Goal: Task Accomplishment & Management: Manage account settings

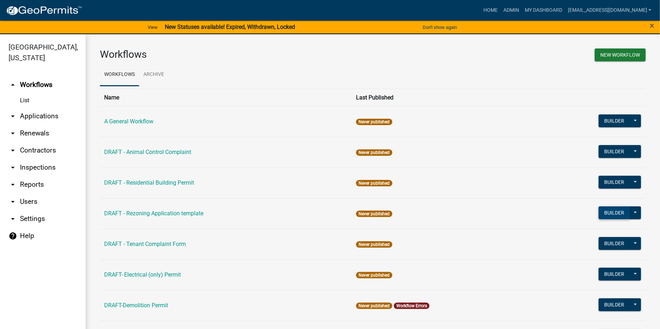
click at [601, 213] on button "Builder" at bounding box center [613, 212] width 31 height 13
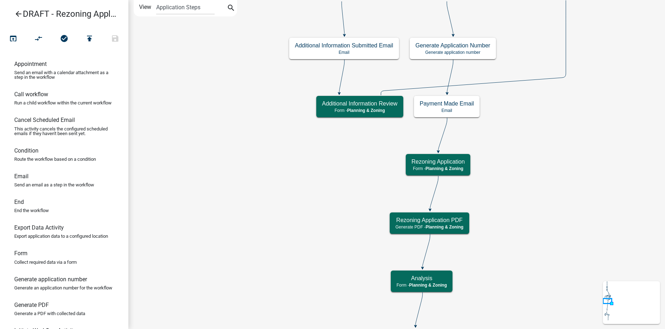
click at [17, 11] on icon "arrow_back" at bounding box center [18, 15] width 9 height 10
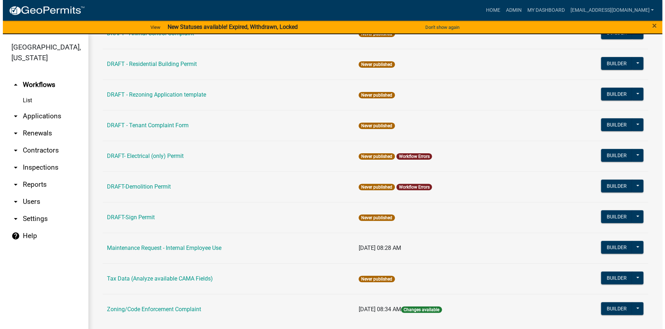
scroll to position [125, 0]
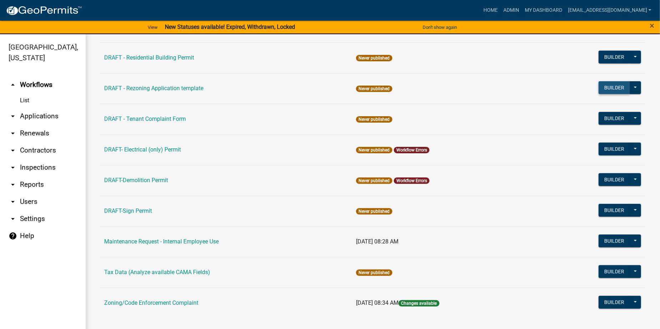
click at [603, 88] on button "Builder" at bounding box center [613, 87] width 31 height 13
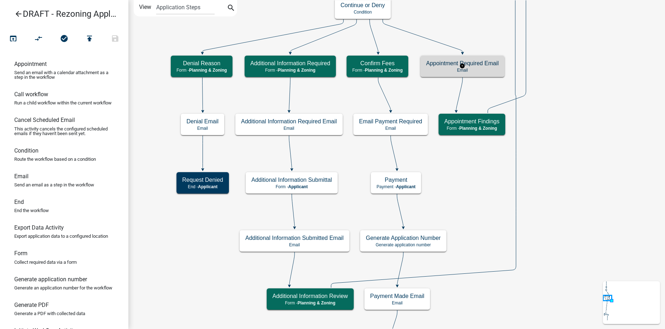
click at [482, 64] on h5 "Appointment Required Email" at bounding box center [462, 63] width 73 height 7
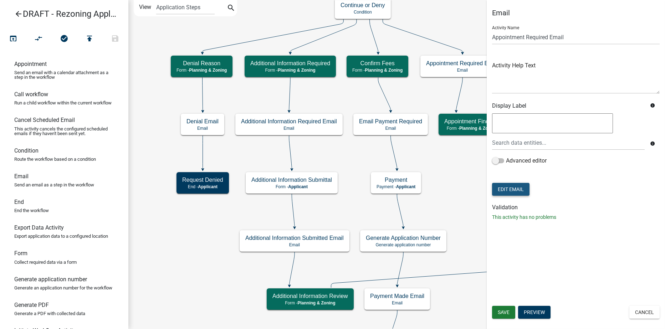
click at [513, 190] on button "Edit Email" at bounding box center [510, 189] width 37 height 13
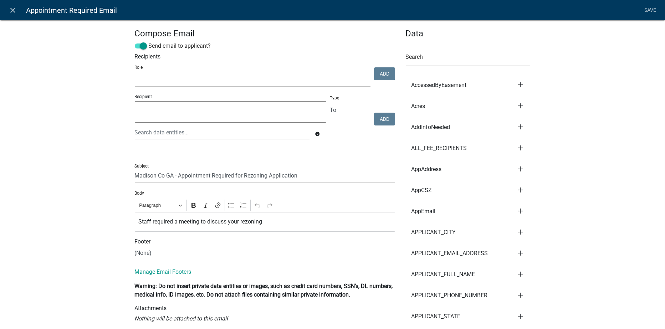
click at [135, 221] on div "Staff required a meeting to discuss your rezoning" at bounding box center [265, 222] width 260 height 20
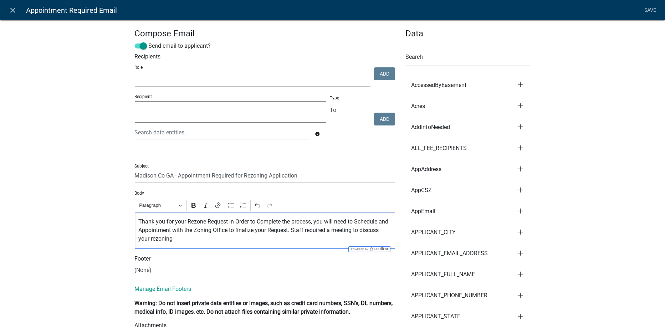
scroll to position [36, 0]
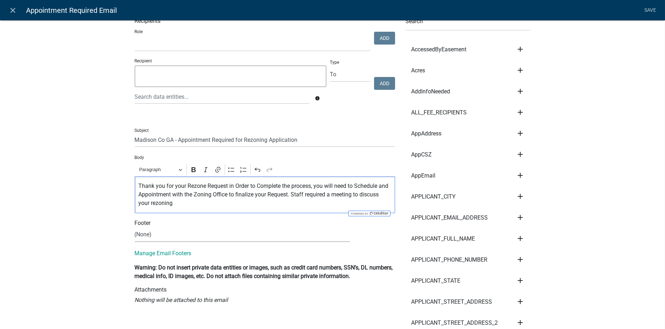
click at [153, 235] on select "(None) Code Enforcement Madison County Building & Grounds Madison County Buildi…" at bounding box center [242, 234] width 215 height 15
click at [288, 196] on p "Thank you for your Rezone Request in Order to Complete the process, you will ne…" at bounding box center [264, 195] width 253 height 26
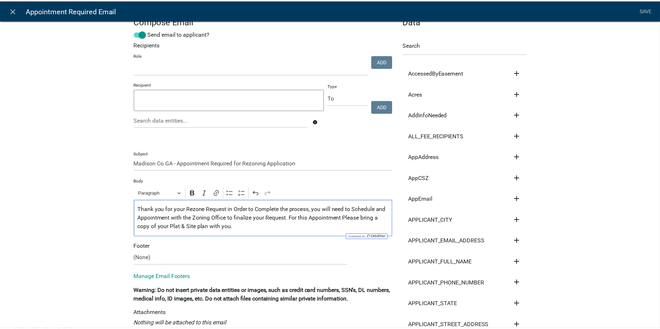
scroll to position [0, 0]
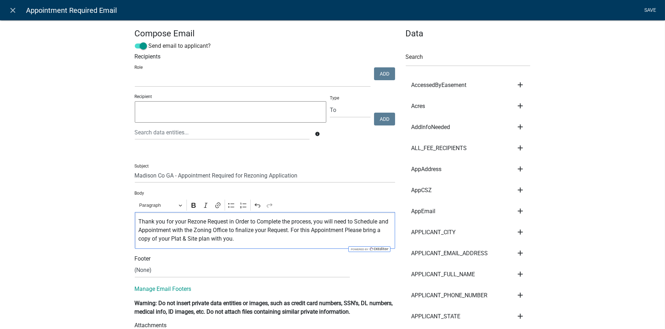
click at [648, 7] on link "Save" at bounding box center [650, 11] width 18 height 14
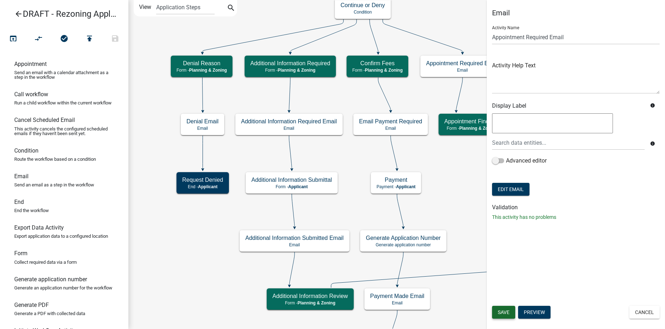
click at [500, 312] on span "Save" at bounding box center [504, 312] width 12 height 6
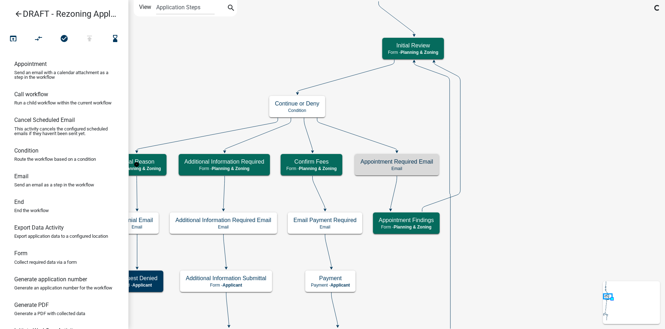
click at [17, 12] on icon "arrow_back" at bounding box center [18, 15] width 9 height 10
click at [17, 14] on icon "arrow_back" at bounding box center [18, 15] width 9 height 10
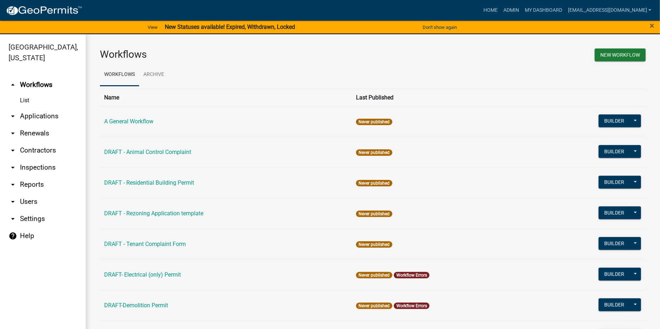
click at [34, 116] on link "arrow_drop_down Applications" at bounding box center [43, 116] width 86 height 17
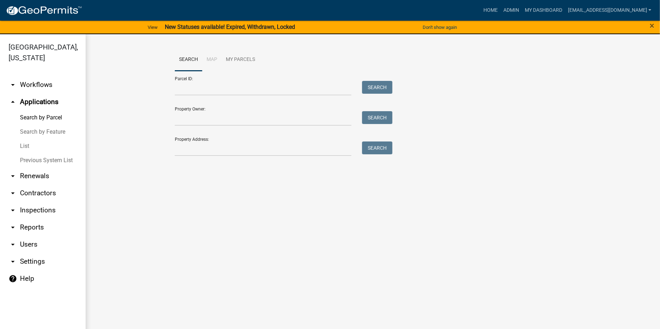
click at [40, 176] on link "arrow_drop_down Renewals" at bounding box center [43, 176] width 86 height 17
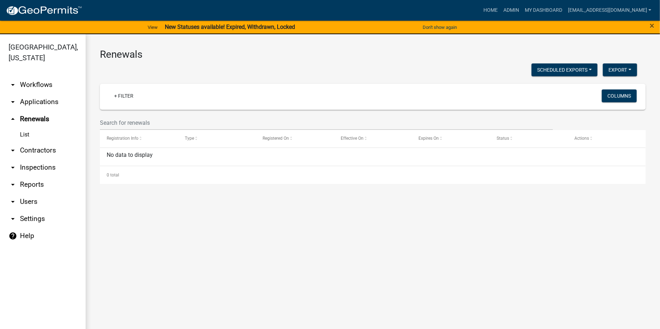
click at [33, 151] on link "arrow_drop_down Contractors" at bounding box center [43, 150] width 86 height 17
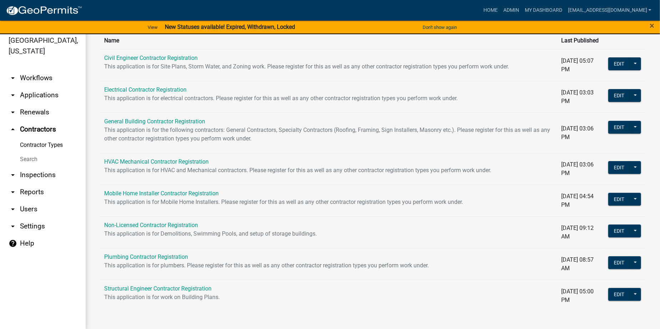
scroll to position [9, 0]
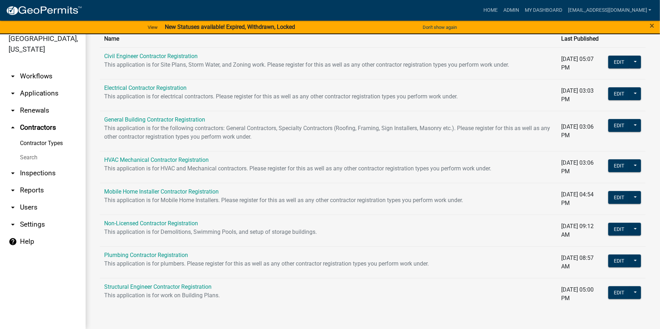
click at [31, 173] on link "arrow_drop_down Inspections" at bounding box center [43, 173] width 86 height 17
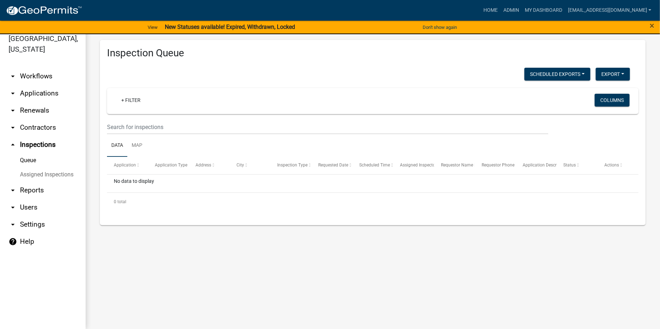
click at [29, 188] on link "arrow_drop_down Reports" at bounding box center [43, 190] width 86 height 17
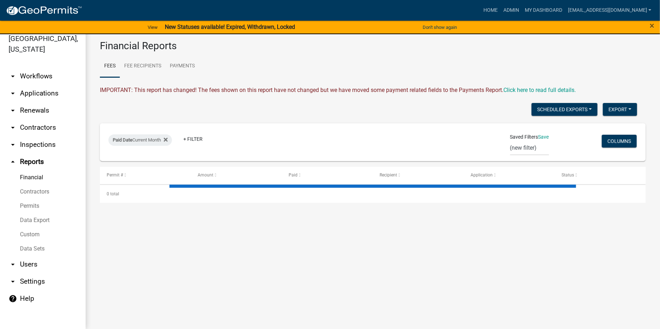
click at [33, 266] on link "arrow_drop_down Users" at bounding box center [43, 264] width 86 height 17
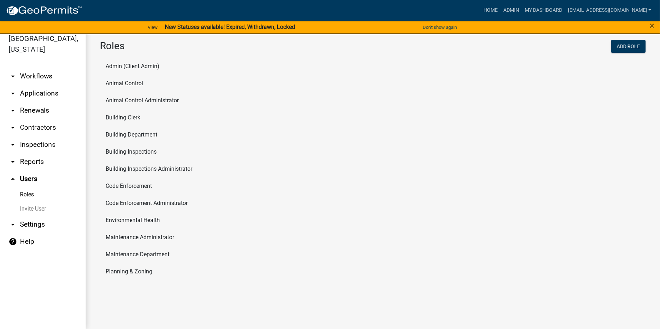
click at [37, 73] on link "arrow_drop_down Workflows" at bounding box center [43, 76] width 86 height 17
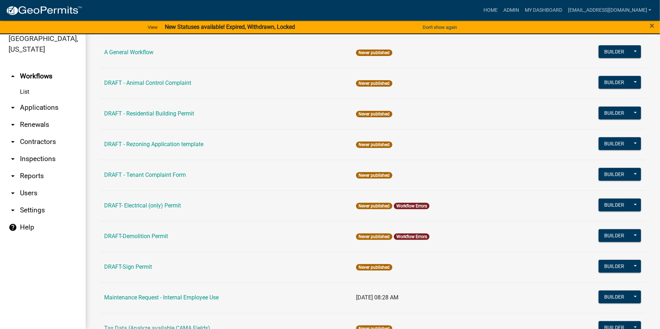
scroll to position [71, 0]
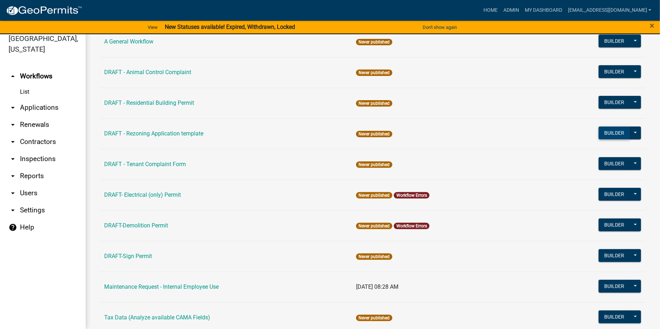
click at [602, 135] on button "Builder" at bounding box center [613, 133] width 31 height 13
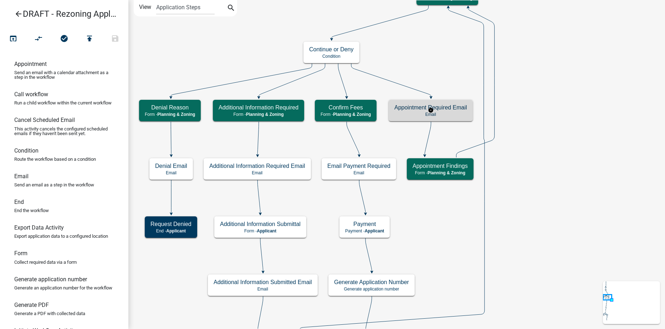
click at [463, 113] on p "Email" at bounding box center [430, 114] width 73 height 5
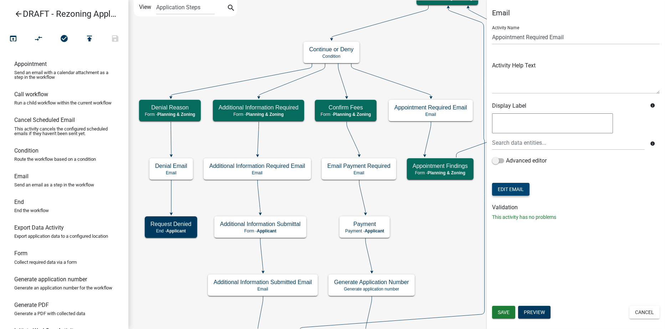
click at [507, 190] on button "Edit Email" at bounding box center [510, 189] width 37 height 13
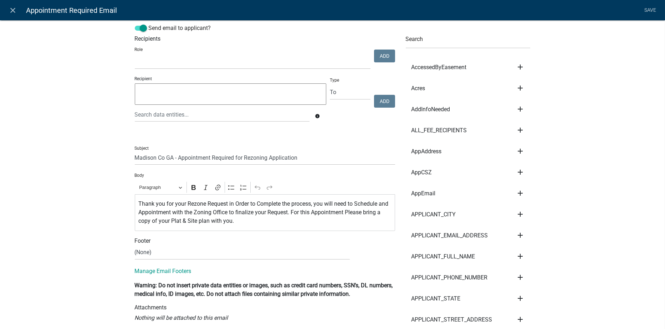
scroll to position [36, 0]
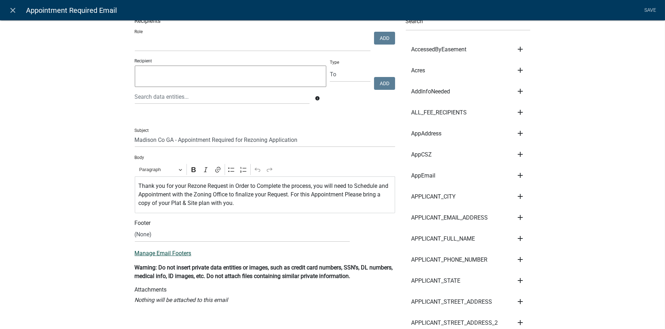
click at [162, 255] on link "Manage Email Footers" at bounding box center [163, 253] width 57 height 7
click at [173, 254] on link "Manage Email Footers" at bounding box center [163, 253] width 57 height 7
drag, startPoint x: 158, startPoint y: 231, endPoint x: 157, endPoint y: 240, distance: 8.6
click at [158, 231] on select "(None) Code Enforcement Madison County Building & Grounds Madison County Buildi…" at bounding box center [242, 234] width 215 height 15
click at [153, 234] on select "(None) Code Enforcement Madison County Building & Grounds Madison County Buildi…" at bounding box center [242, 234] width 215 height 15
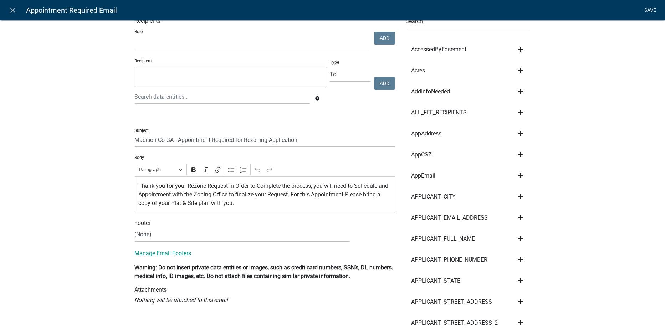
click at [647, 6] on link "Save" at bounding box center [650, 11] width 18 height 14
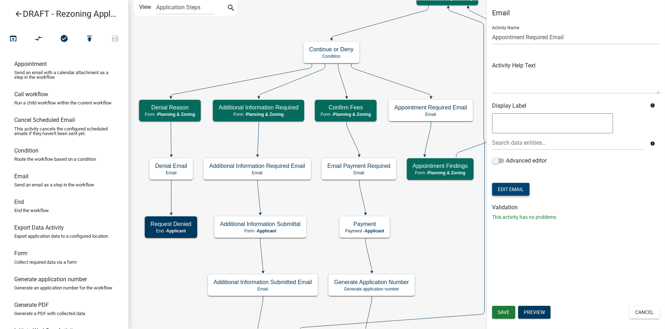
scroll to position [0, 0]
click at [499, 310] on span "Save" at bounding box center [504, 312] width 12 height 6
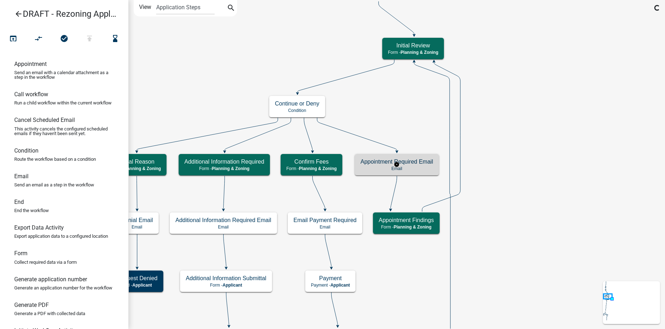
click at [411, 160] on h5 "Appointment Required Email" at bounding box center [396, 161] width 73 height 7
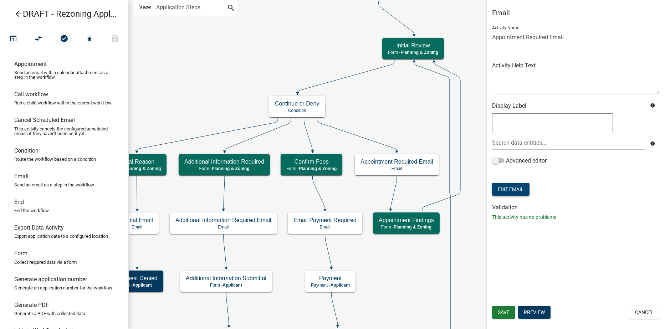
click at [520, 188] on button "Edit Email" at bounding box center [510, 189] width 37 height 13
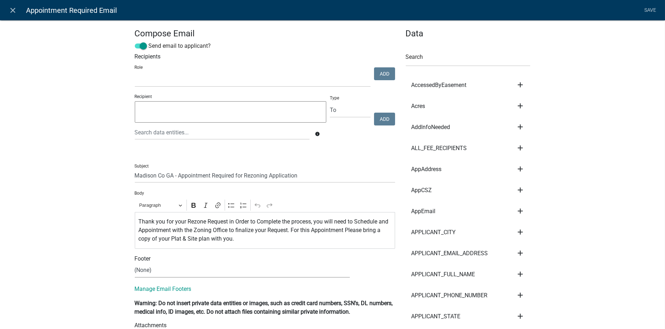
click at [152, 276] on select "(None) Code Enforcement Madison County Building & Grounds Madison County Buildi…" at bounding box center [242, 270] width 215 height 15
click at [215, 275] on select "(None) Code Enforcement Madison County Building & Grounds Madison County Buildi…" at bounding box center [242, 270] width 215 height 15
click at [240, 242] on p "Thank you for your Rezone Request in Order to Complete the process, you will ne…" at bounding box center [264, 231] width 253 height 26
click at [388, 220] on p "Thank you for your Rezone Request in Order to Complete the process, you will ne…" at bounding box center [264, 231] width 253 height 26
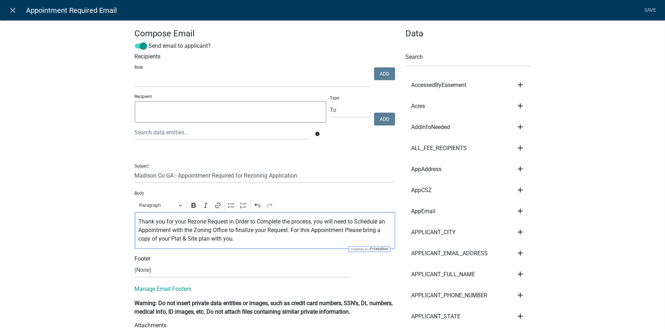
click at [209, 230] on p "Thank you for your Rezone Request in Order to Complete the process, you will ne…" at bounding box center [264, 231] width 253 height 26
click at [162, 275] on select "(None) Code Enforcement Madison County Building & Grounds Madison County Buildi…" at bounding box center [242, 270] width 215 height 15
click at [159, 275] on select "(None) Code Enforcement Madison County Building & Grounds Madison County Buildi…" at bounding box center [242, 270] width 215 height 15
click at [646, 8] on link "Save" at bounding box center [650, 11] width 18 height 14
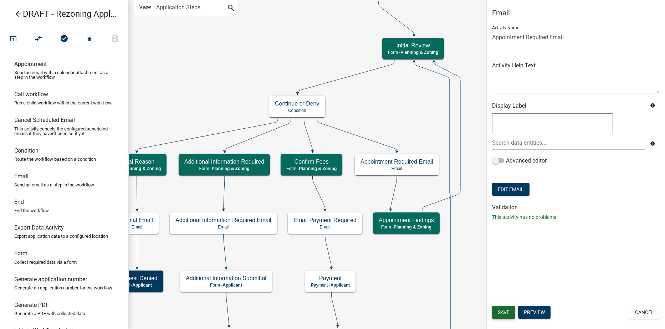
click at [502, 311] on span "Save" at bounding box center [504, 312] width 12 height 6
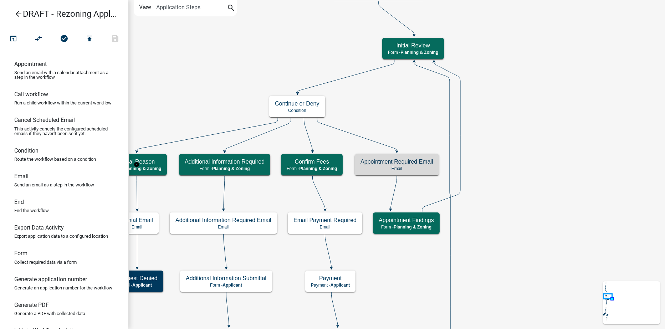
click at [18, 13] on icon "arrow_back" at bounding box center [18, 15] width 9 height 10
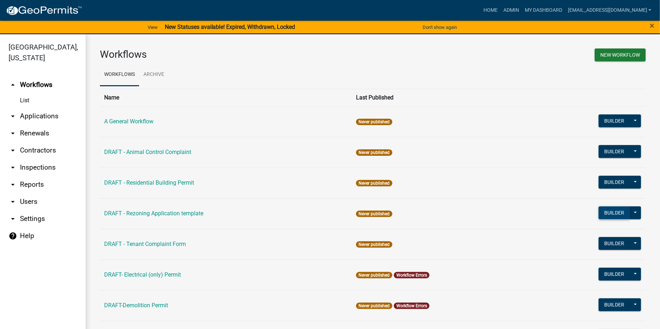
click at [613, 213] on button "Builder" at bounding box center [613, 212] width 31 height 13
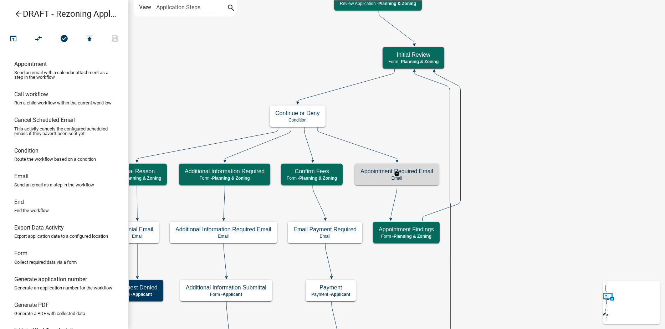
click at [410, 171] on h5 "Appointment Required Email" at bounding box center [396, 171] width 73 height 7
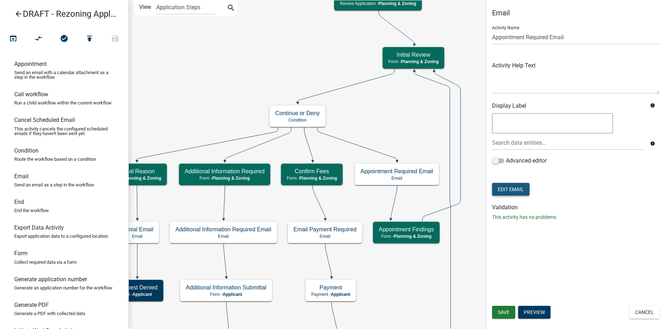
click at [522, 190] on button "Edit Email" at bounding box center [510, 189] width 37 height 13
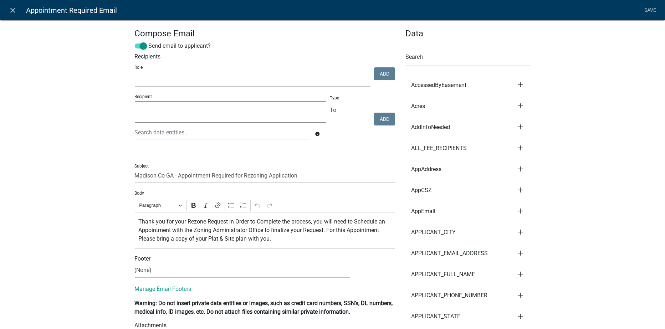
click at [142, 267] on select "(None) Code Enforcement Madison County Building & Grounds Madison County Buildi…" at bounding box center [242, 270] width 215 height 15
select select "c93097da-70cc-4bf7-8f0d-7ce9eec624db"
click at [135, 264] on select "(None) Code Enforcement Madison County Building & Grounds Madison County Buildi…" at bounding box center [242, 270] width 215 height 15
click at [367, 275] on button "View" at bounding box center [371, 269] width 23 height 13
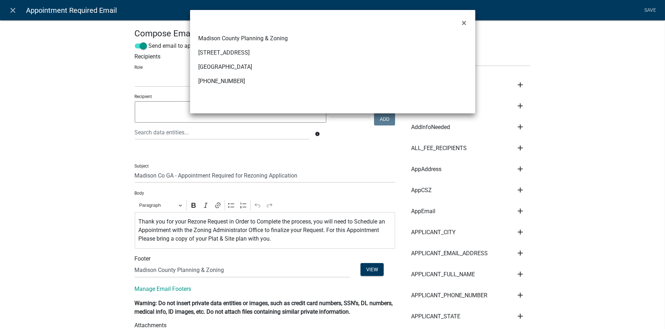
click at [368, 270] on ngb-modal-window "× Madison County Planning & Zoning 91 Albany Ave Danielsville, GA 30633 (706) 7…" at bounding box center [332, 164] width 665 height 329
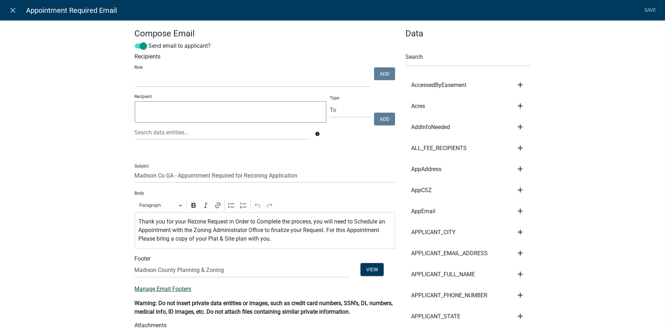
click at [169, 289] on link "Manage Email Footers" at bounding box center [163, 289] width 57 height 7
click at [268, 239] on p "Thank you for your Rezone Request in Order to Complete the process, you will ne…" at bounding box center [264, 231] width 253 height 26
click at [261, 230] on p "Thank you for your Rezone Request in Order to Complete the process, you will ne…" at bounding box center [264, 231] width 253 height 26
click at [345, 239] on p "Thank you for your Rezone Request in Order to Complete the process, you will ne…" at bounding box center [264, 231] width 253 height 26
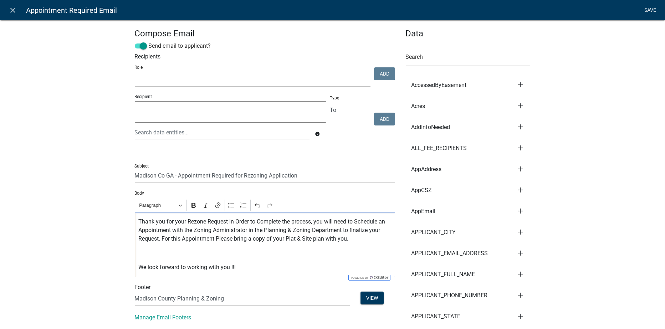
click at [654, 10] on link "Save" at bounding box center [650, 11] width 18 height 14
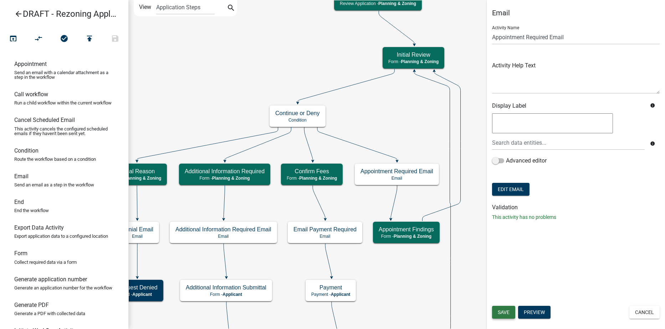
click at [505, 310] on span "Save" at bounding box center [504, 312] width 12 height 6
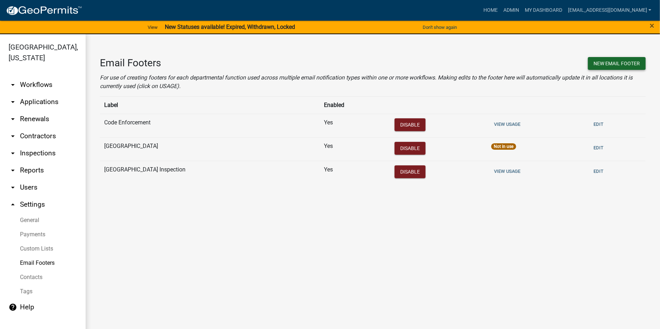
click at [624, 65] on button "New Email Footer" at bounding box center [617, 63] width 58 height 13
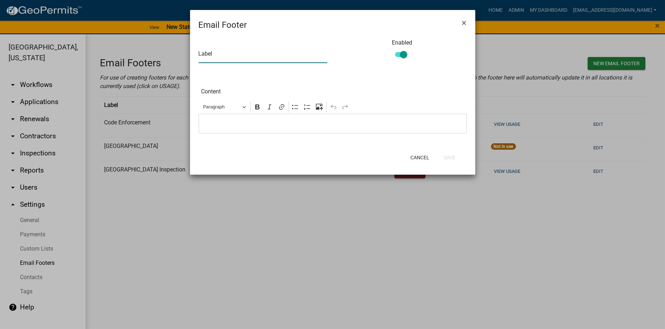
click at [208, 52] on input "text" at bounding box center [263, 55] width 129 height 15
type input "Madison County Planning & Zoning"
click at [231, 122] on p "Editor editing area: main. Press Alt+0 for help." at bounding box center [332, 123] width 261 height 9
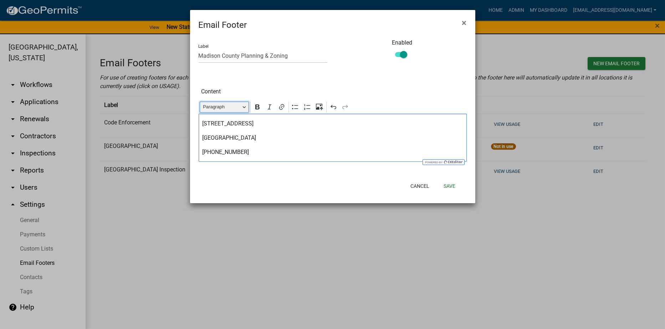
click at [240, 105] on span "Paragraph" at bounding box center [221, 107] width 37 height 9
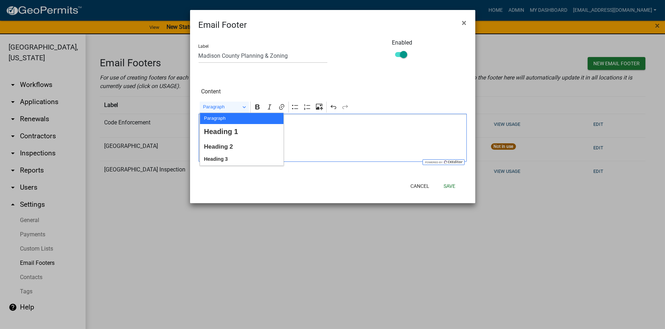
click at [231, 118] on button "Paragraph" at bounding box center [241, 118] width 83 height 11
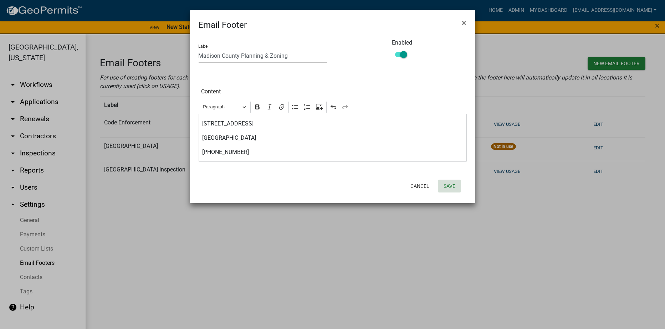
click at [446, 185] on button "Save" at bounding box center [449, 186] width 23 height 13
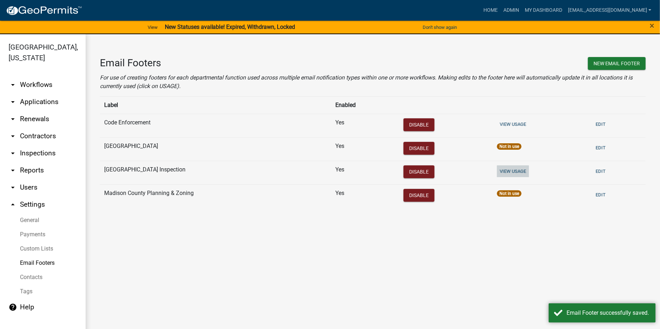
click at [506, 170] on button "View Usage" at bounding box center [513, 171] width 32 height 12
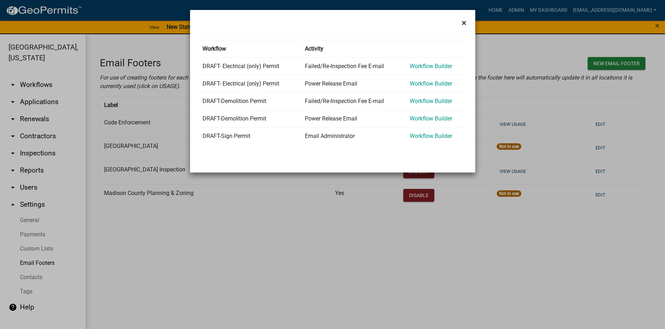
click at [465, 23] on span "×" at bounding box center [464, 23] width 5 height 10
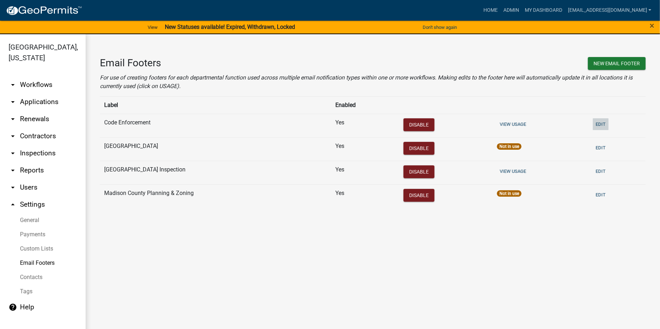
click at [600, 122] on button "Edit" at bounding box center [601, 124] width 16 height 12
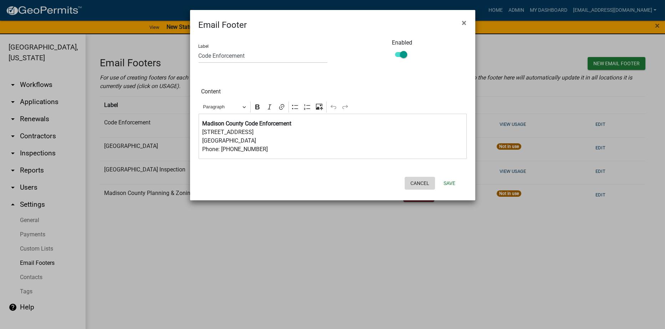
click at [417, 182] on button "Cancel" at bounding box center [420, 183] width 30 height 13
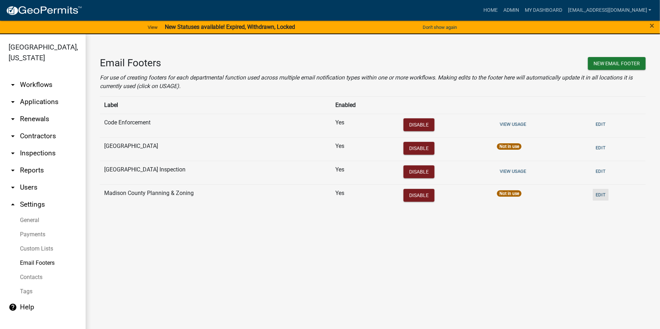
click at [598, 193] on button "Edit" at bounding box center [601, 195] width 16 height 12
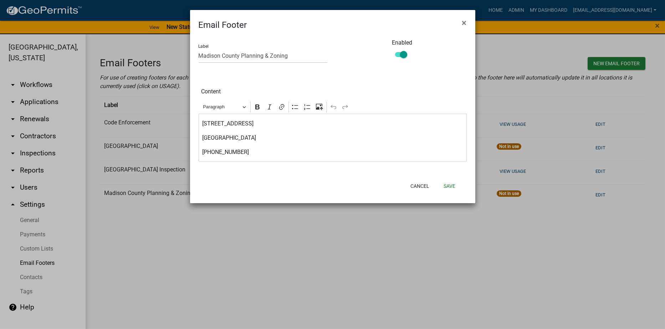
click at [202, 118] on div "[STREET_ADDRESS] (706) 795-6340" at bounding box center [333, 138] width 268 height 48
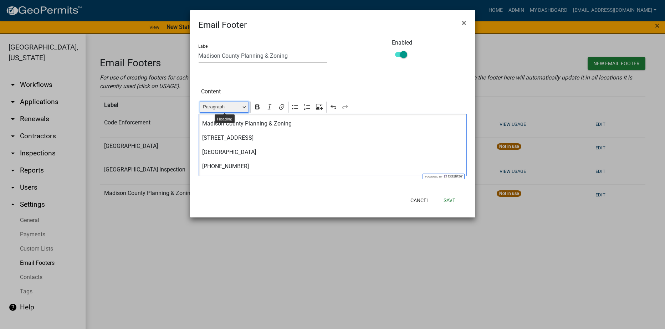
click at [237, 103] on span "Paragraph" at bounding box center [221, 107] width 37 height 9
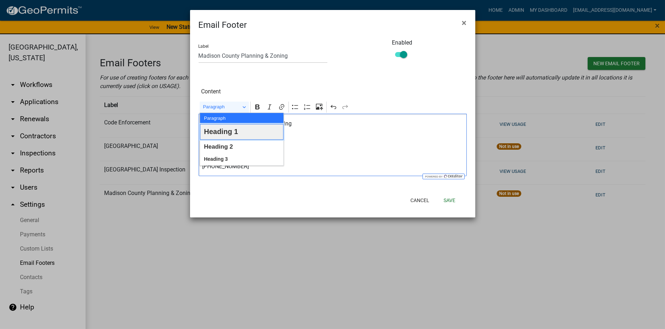
click at [232, 130] on span "Heading 1" at bounding box center [221, 131] width 34 height 13
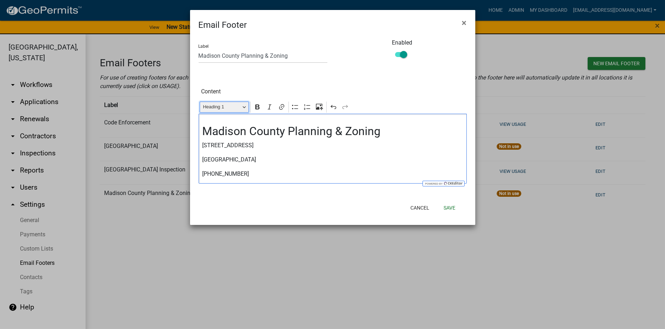
click at [244, 107] on button "Heading 1" at bounding box center [224, 107] width 49 height 11
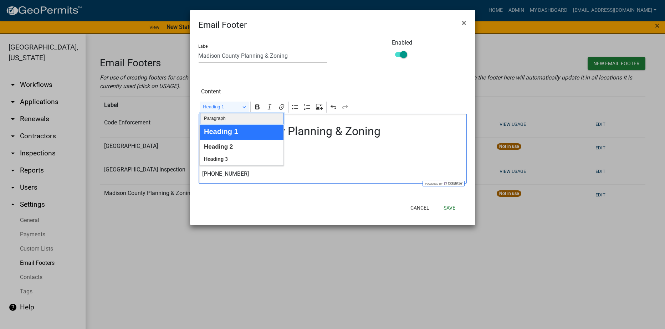
click at [216, 117] on span "Paragraph" at bounding box center [215, 118] width 22 height 9
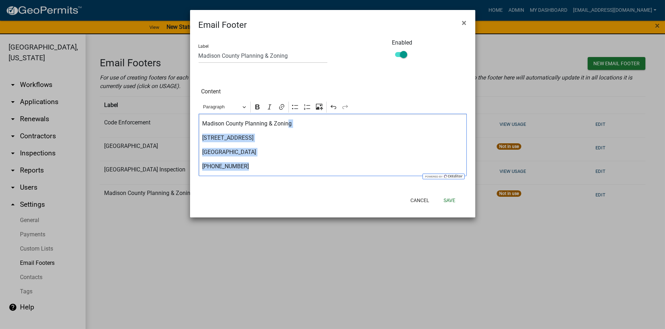
drag, startPoint x: 259, startPoint y: 124, endPoint x: 260, endPoint y: 165, distance: 40.7
click at [260, 165] on div "Madison County Planning & Zoning [STREET_ADDRESS] (706) 795-6340" at bounding box center [333, 145] width 268 height 62
click at [303, 140] on p "[STREET_ADDRESS]" at bounding box center [332, 138] width 261 height 9
click at [357, 136] on p "[STREET_ADDRESS]" at bounding box center [332, 138] width 261 height 9
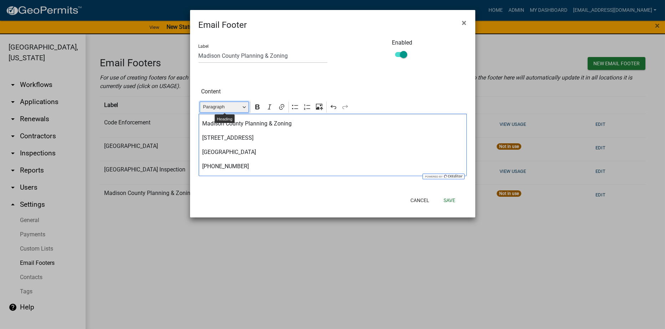
click at [242, 106] on button "Paragraph" at bounding box center [224, 107] width 49 height 11
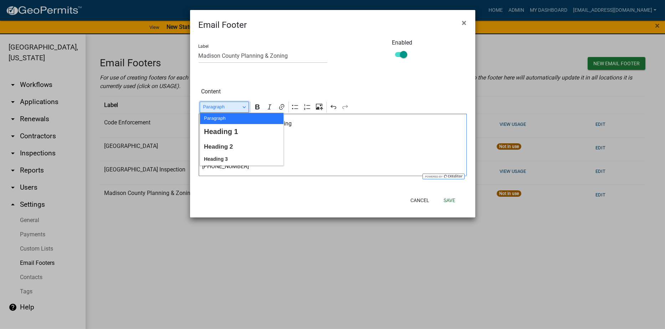
click at [242, 106] on button "Paragraph" at bounding box center [224, 107] width 49 height 11
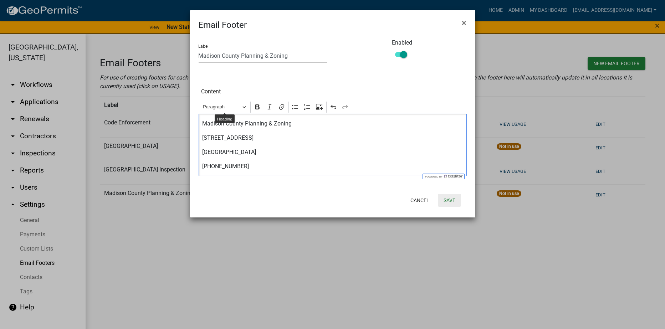
click at [450, 198] on button "Save" at bounding box center [449, 200] width 23 height 13
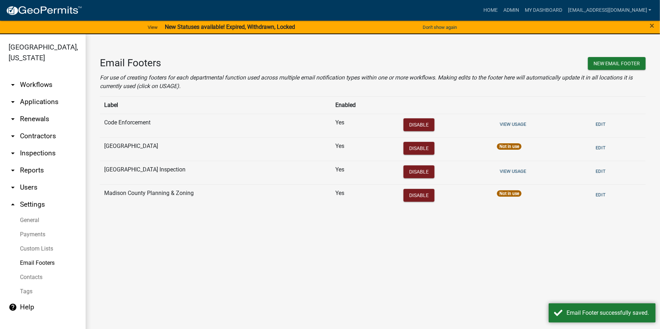
click at [34, 82] on link "arrow_drop_down Workflows" at bounding box center [43, 84] width 86 height 17
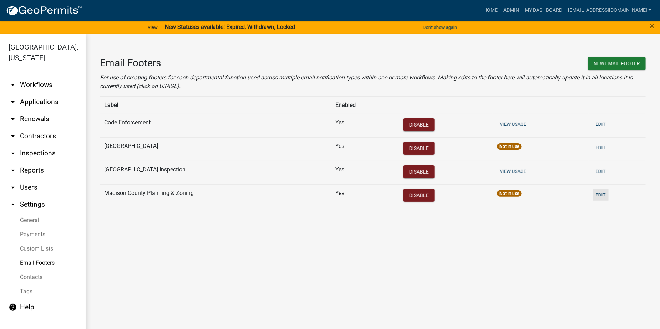
click at [600, 194] on button "Edit" at bounding box center [601, 195] width 16 height 12
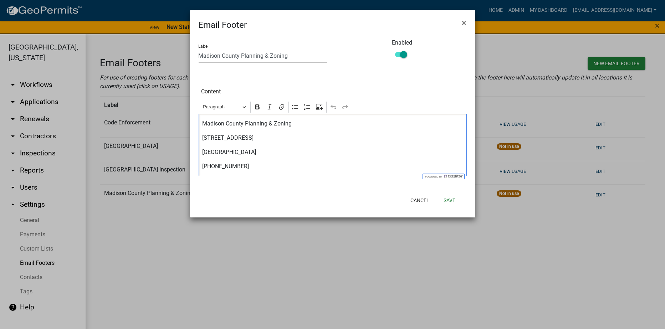
click at [201, 133] on div "Madison County Planning & Zoning 91 Albany Ave Danielsville, GA 30633 (706) 795…" at bounding box center [333, 145] width 268 height 62
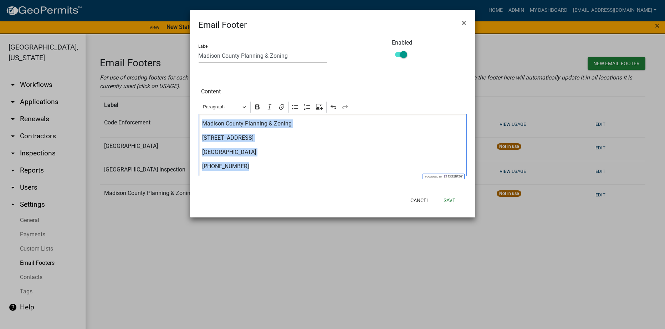
drag, startPoint x: 200, startPoint y: 123, endPoint x: 275, endPoint y: 168, distance: 87.7
click at [275, 168] on div "Madison County Planning & Zoning 91 Albany Ave Danielsville, GA 30633 (706) 795…" at bounding box center [333, 145] width 268 height 62
click at [243, 111] on button "Paragraph" at bounding box center [224, 107] width 49 height 11
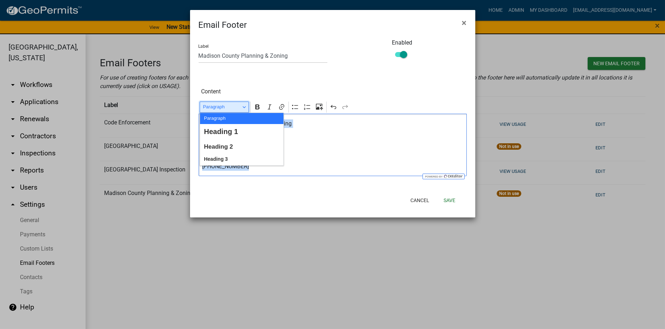
click at [244, 107] on button "Paragraph" at bounding box center [224, 107] width 49 height 11
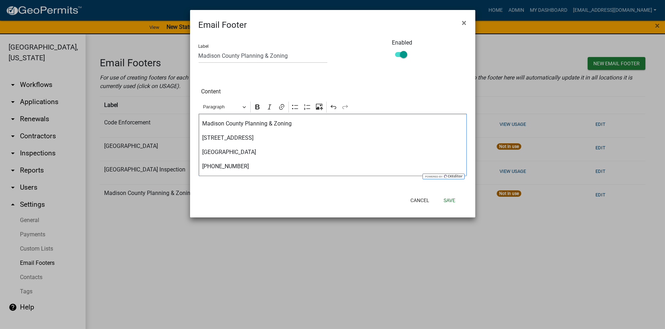
click at [258, 94] on div "Content Rich Text Editor Paragraph Paragraph Heading 1 Heading 2 Heading 3 Bold…" at bounding box center [332, 131] width 279 height 90
click at [422, 200] on button "Cancel" at bounding box center [420, 200] width 30 height 13
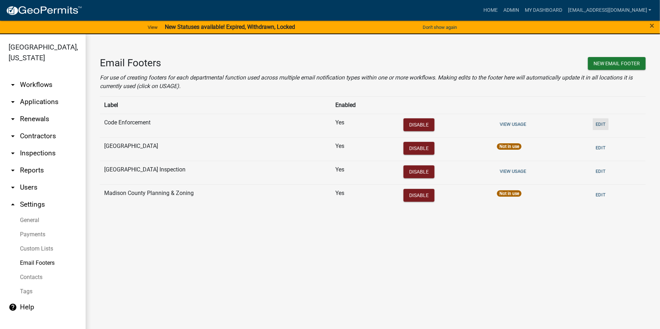
click at [603, 124] on button "Edit" at bounding box center [601, 124] width 16 height 12
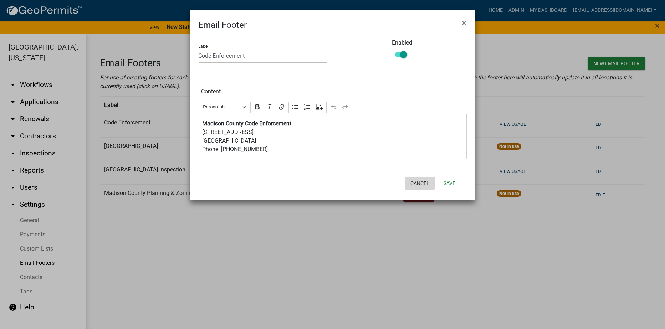
click at [418, 182] on button "Cancel" at bounding box center [420, 183] width 30 height 13
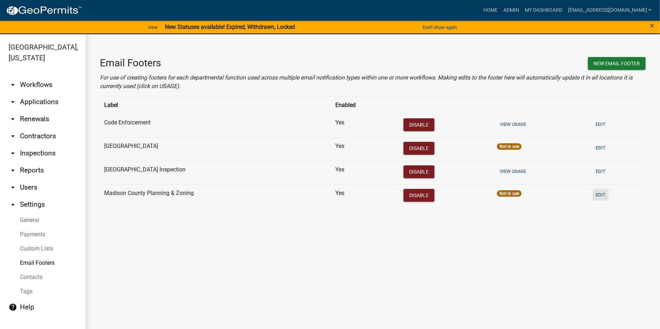
click at [605, 193] on button "Edit" at bounding box center [601, 195] width 16 height 12
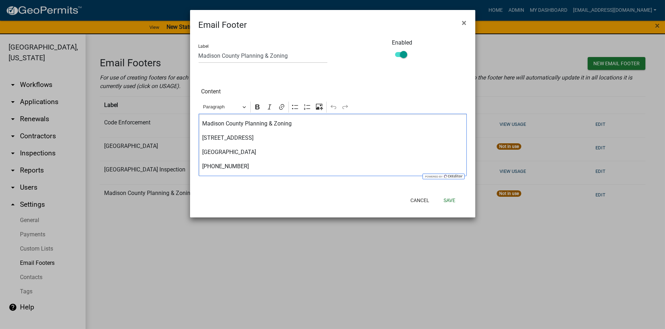
click at [201, 168] on div "Madison County Planning & Zoning [STREET_ADDRESS] (706) 795-6340" at bounding box center [333, 145] width 268 height 62
click at [202, 137] on div "Madison County Planning & Zoning [STREET_ADDRESS] (706) 795-6340" at bounding box center [333, 145] width 268 height 62
click at [449, 201] on button "Save" at bounding box center [449, 200] width 23 height 13
